Goal: Navigation & Orientation: Understand site structure

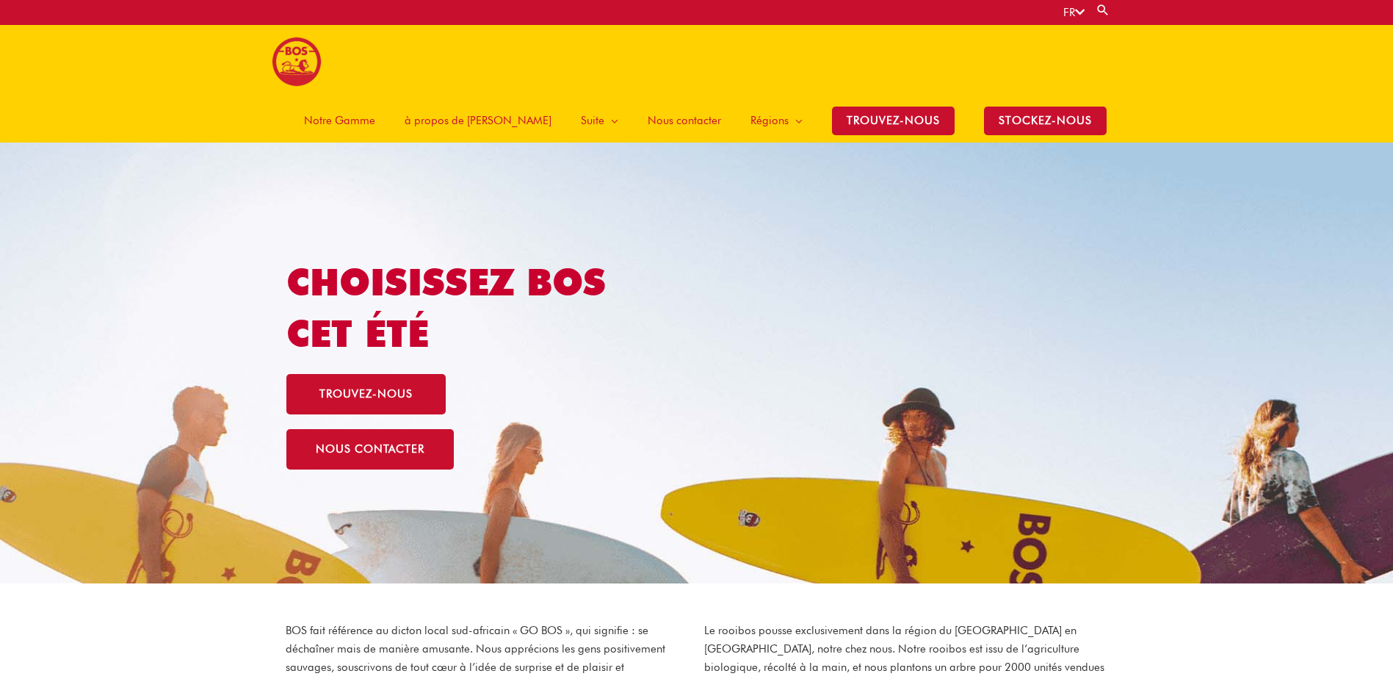
click at [375, 98] on span "Notre Gamme" at bounding box center [339, 120] width 71 height 44
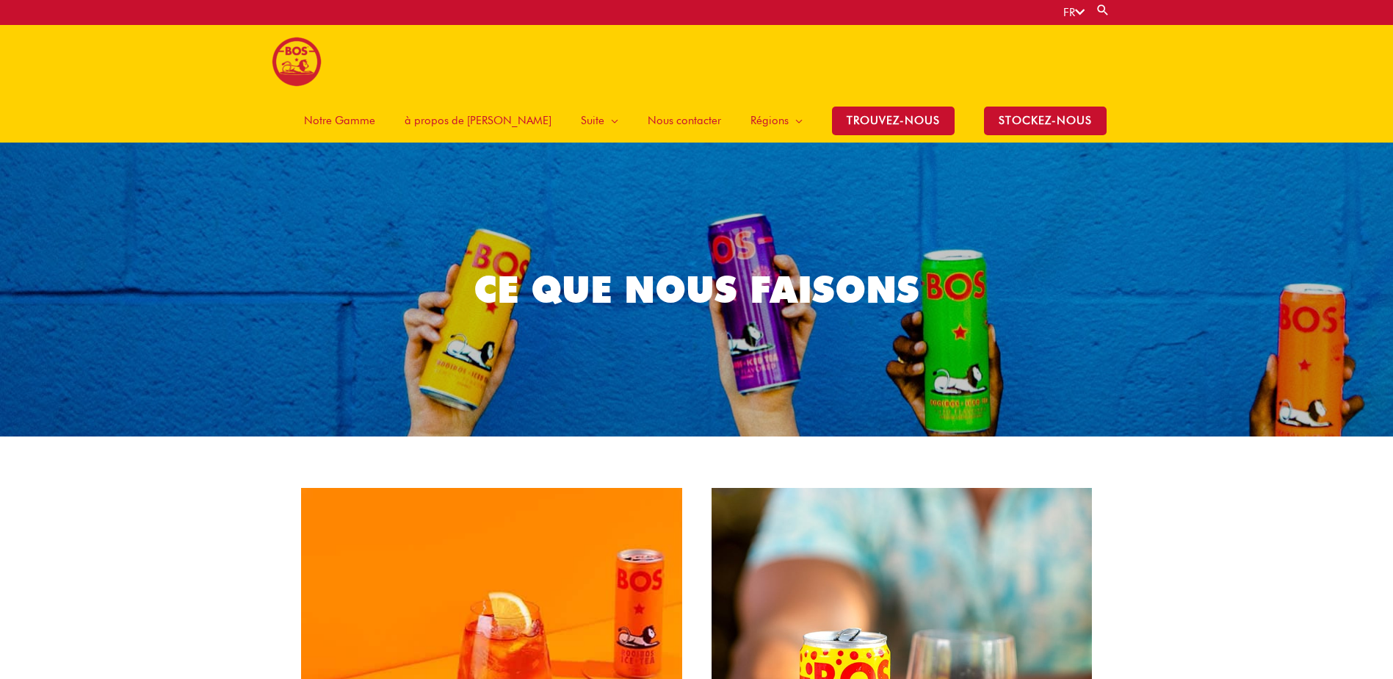
click at [538, 98] on span "à propos de [PERSON_NAME]" at bounding box center [478, 120] width 147 height 44
